Goal: Task Accomplishment & Management: Complete application form

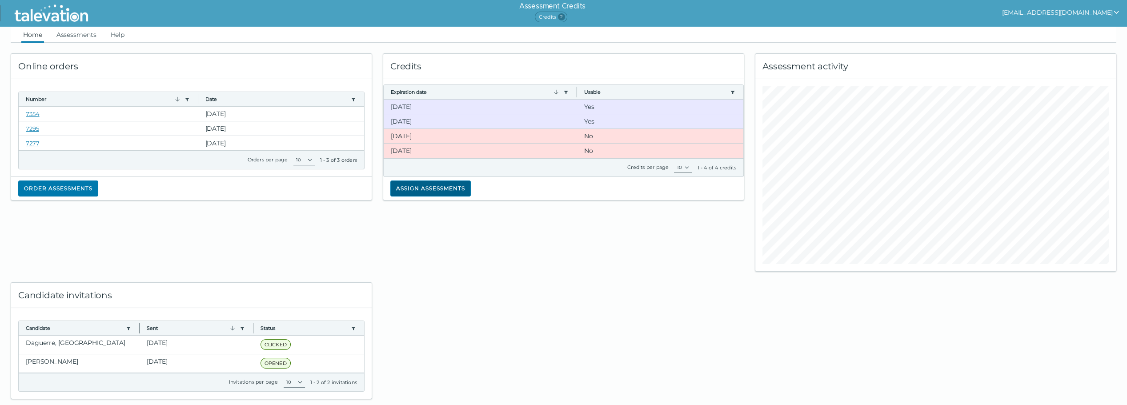
click at [414, 194] on button "Assign assessments" at bounding box center [430, 189] width 80 height 16
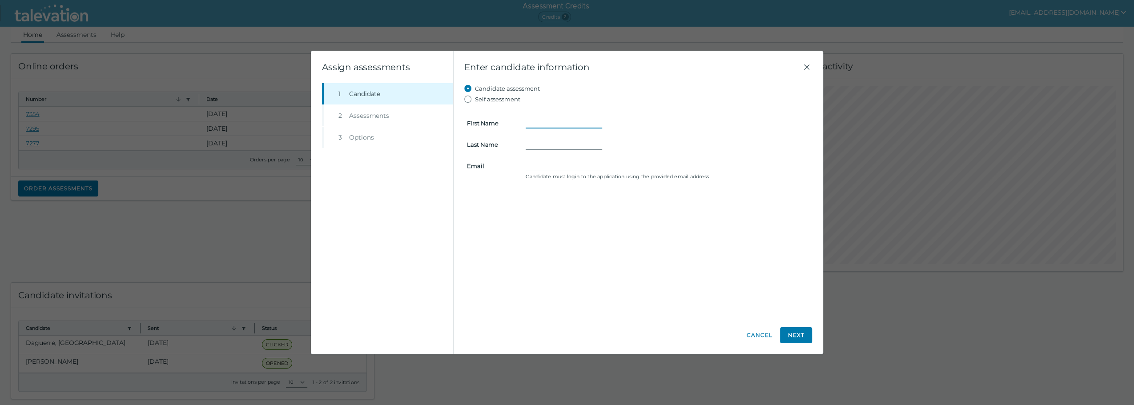
click at [544, 123] on input "First Name" at bounding box center [564, 123] width 76 height 11
type input "Madalynn"
type input "Armond"
type input "maddie.armond@gmail.com"
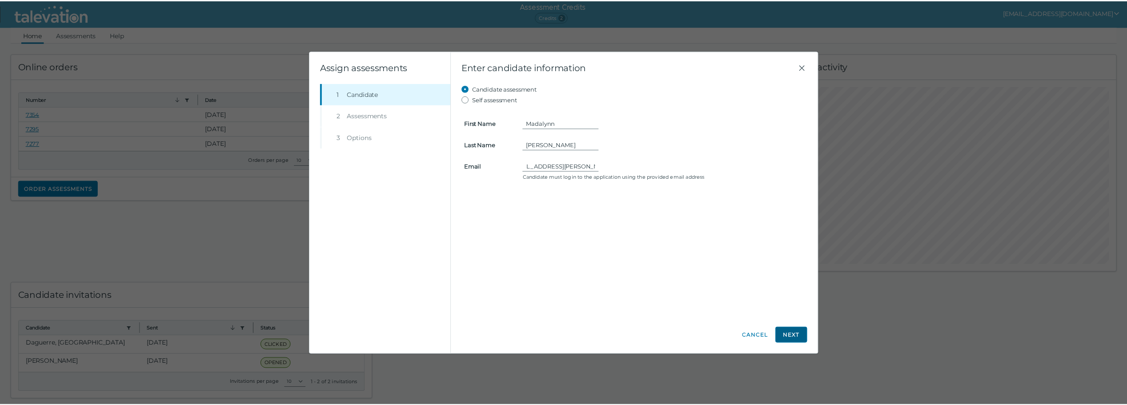
scroll to position [0, 0]
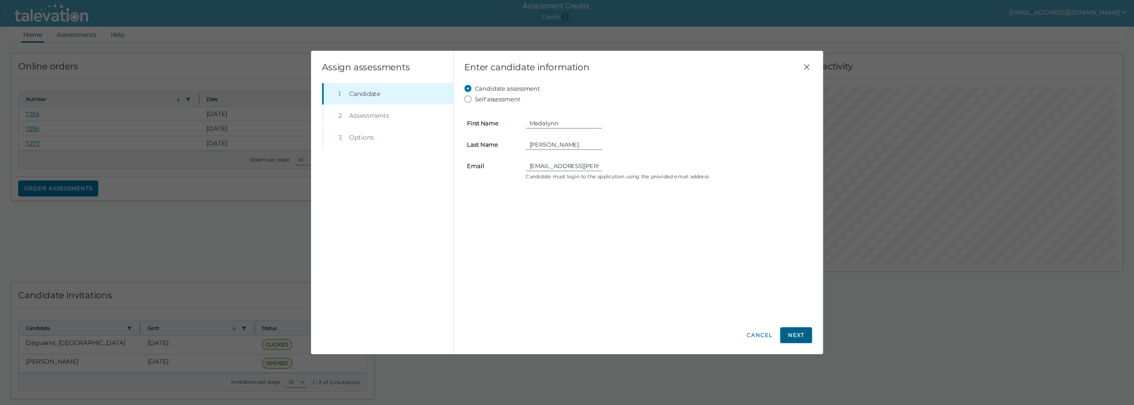
click at [796, 331] on button "Next" at bounding box center [796, 335] width 32 height 16
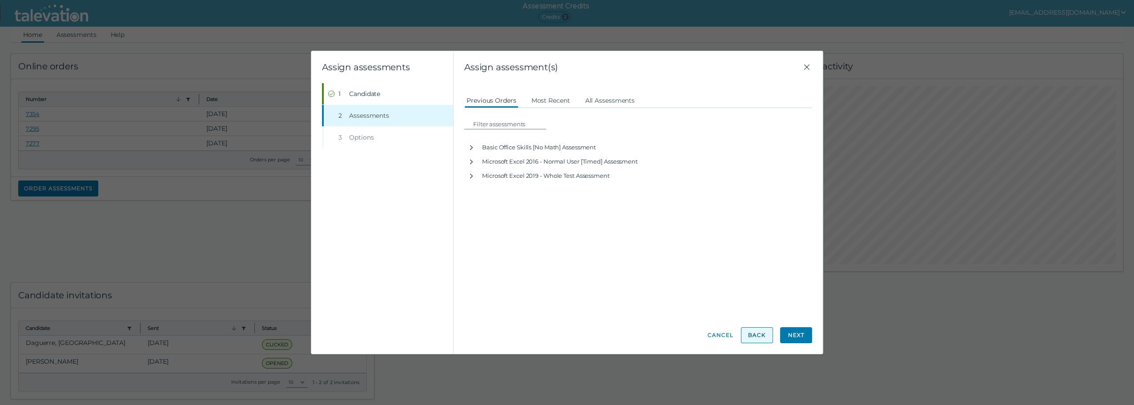
click at [758, 334] on button "Back" at bounding box center [757, 335] width 32 height 16
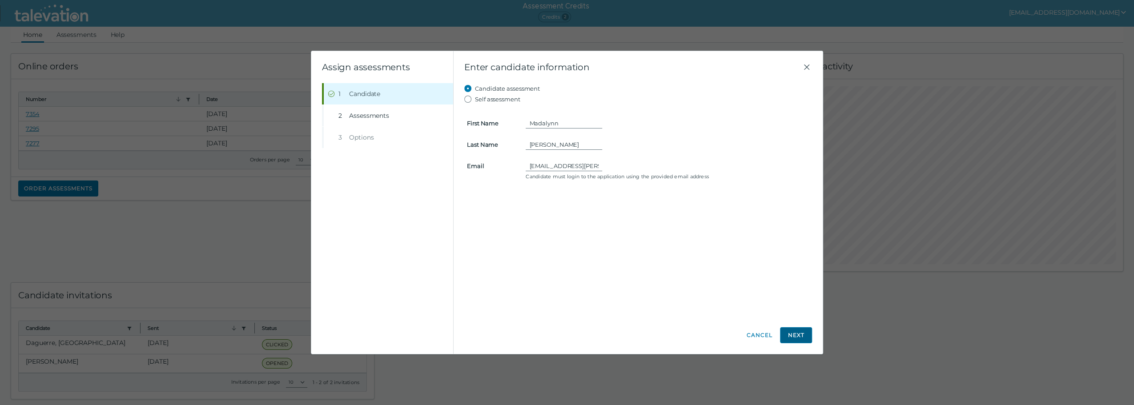
click at [787, 329] on button "Next" at bounding box center [796, 335] width 32 height 16
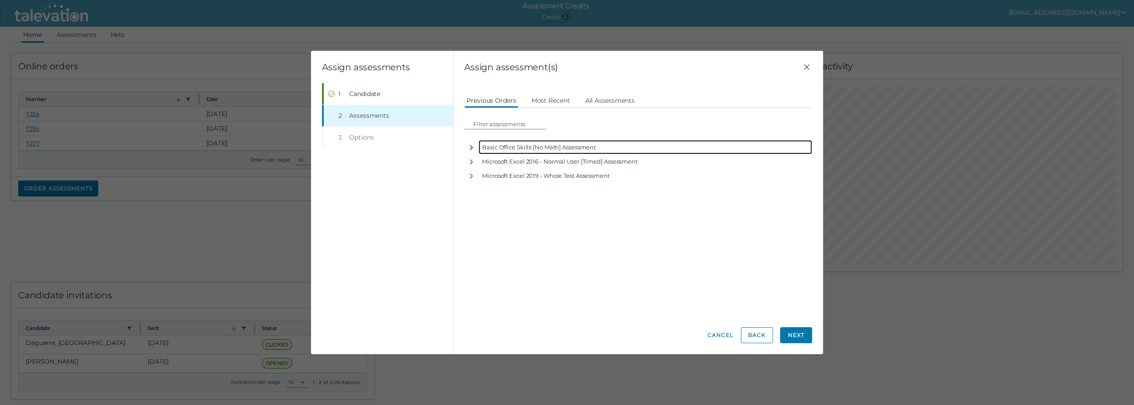
click at [473, 148] on icon "button" at bounding box center [471, 147] width 7 height 7
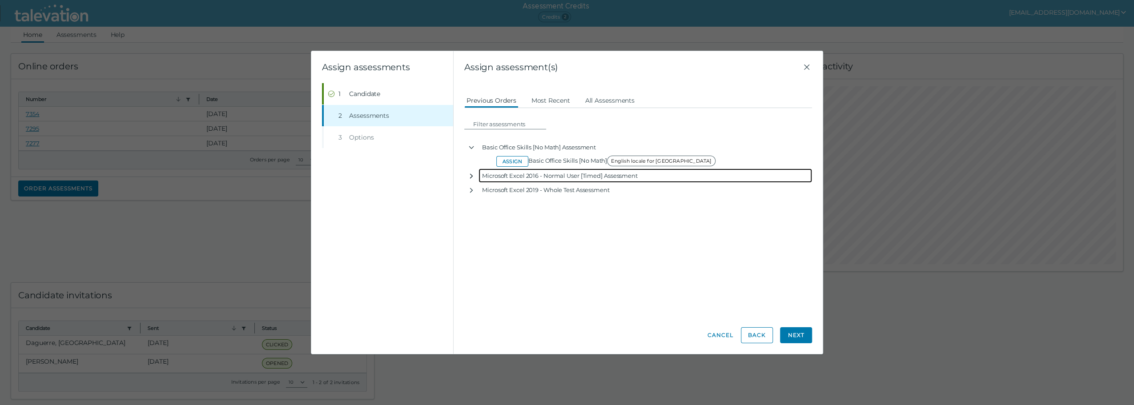
click at [470, 174] on icon "button" at bounding box center [471, 175] width 3 height 5
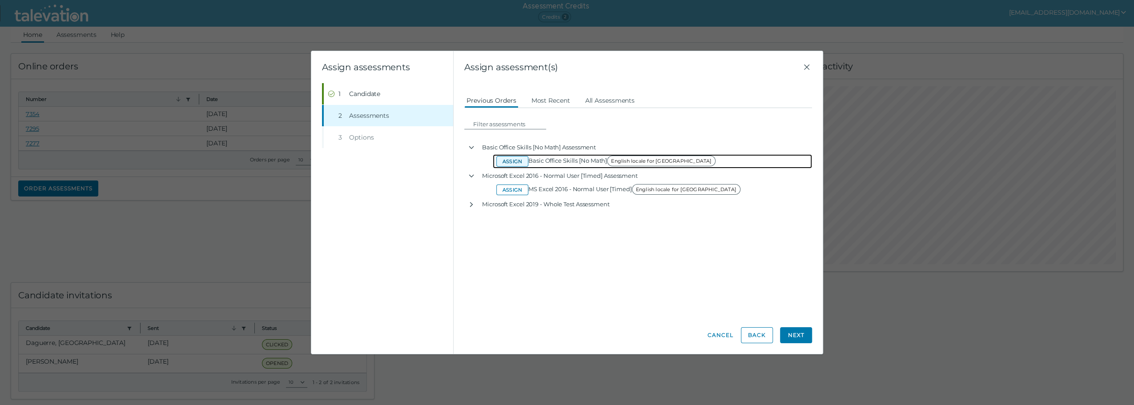
click at [510, 159] on button "Assign" at bounding box center [512, 161] width 32 height 11
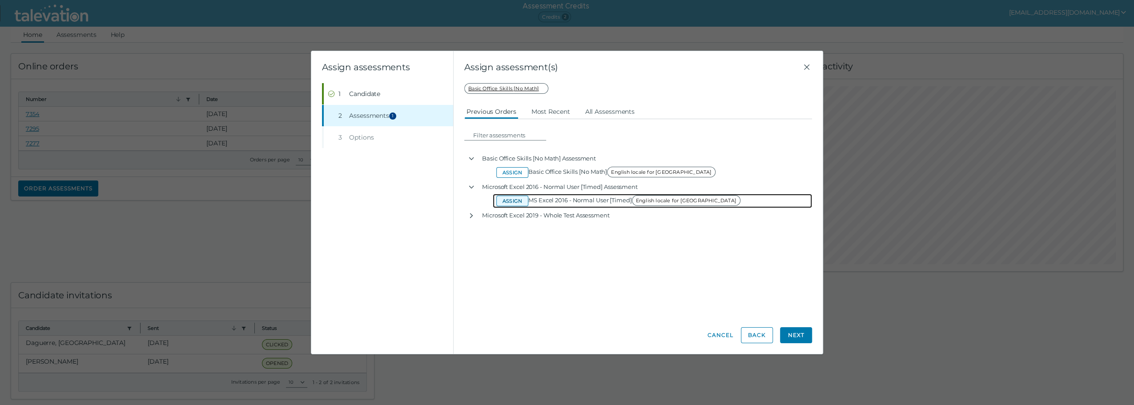
click at [514, 200] on button "Assign" at bounding box center [512, 201] width 32 height 11
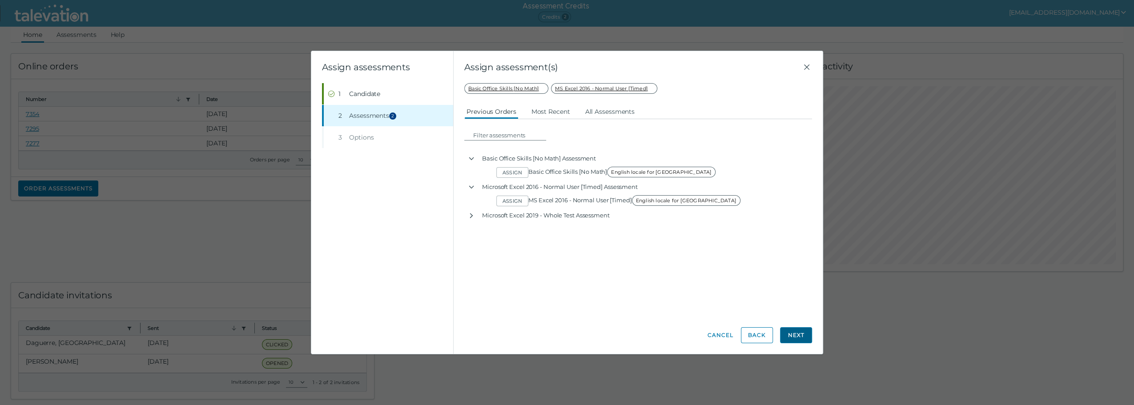
click at [795, 337] on button "Next" at bounding box center [796, 335] width 32 height 16
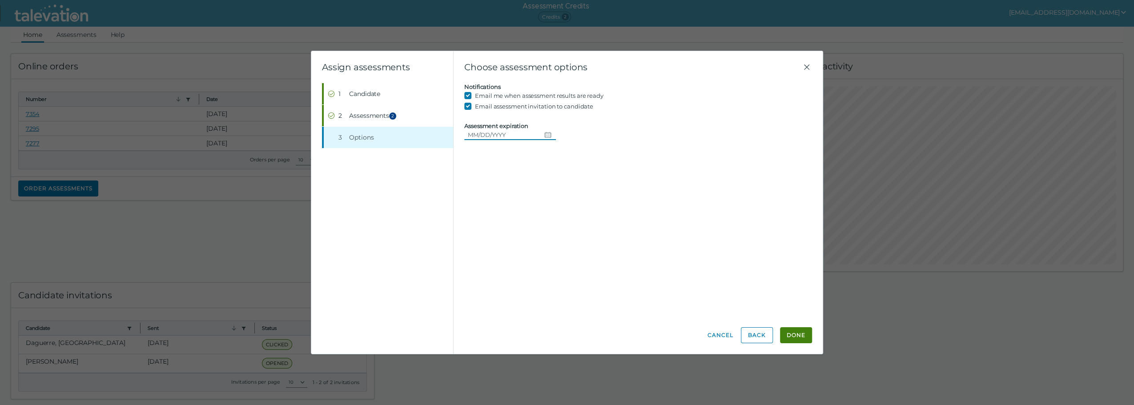
click at [545, 135] on icon "Choose date" at bounding box center [548, 134] width 6 height 5
click at [493, 224] on button "15" at bounding box center [496, 225] width 16 height 16
click at [544, 133] on icon "Change date, 09/15/2025" at bounding box center [547, 134] width 7 height 7
click at [558, 205] on button "12" at bounding box center [560, 208] width 16 height 16
type input "09/12/2025"
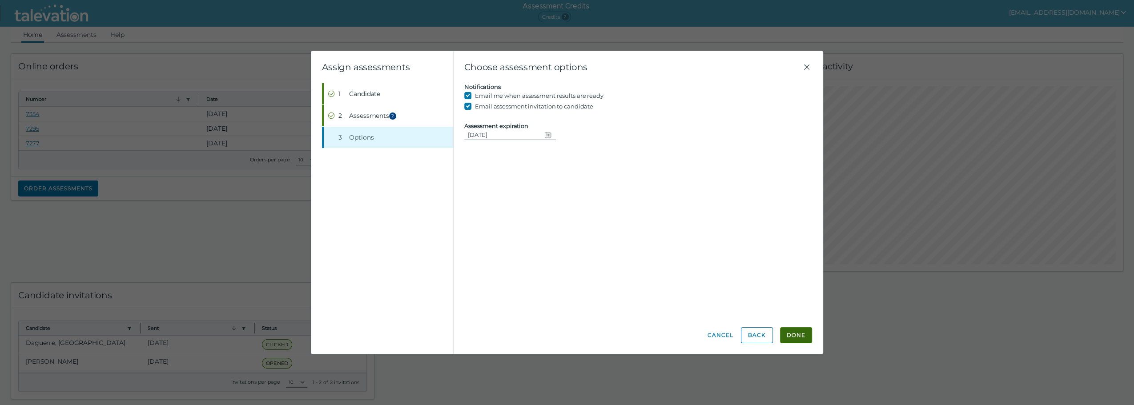
click at [798, 337] on button "Done" at bounding box center [796, 335] width 32 height 16
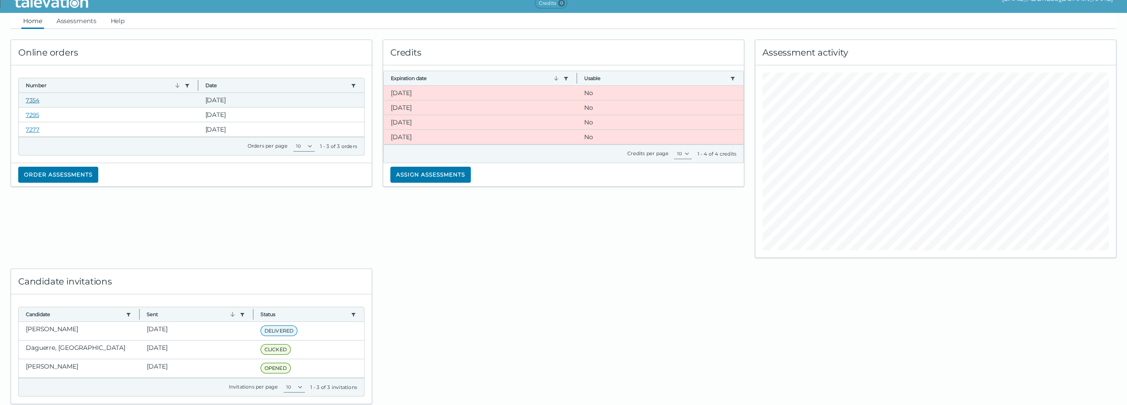
click at [28, 97] on link "7354" at bounding box center [33, 100] width 14 height 7
